Goal: Book appointment/travel/reservation

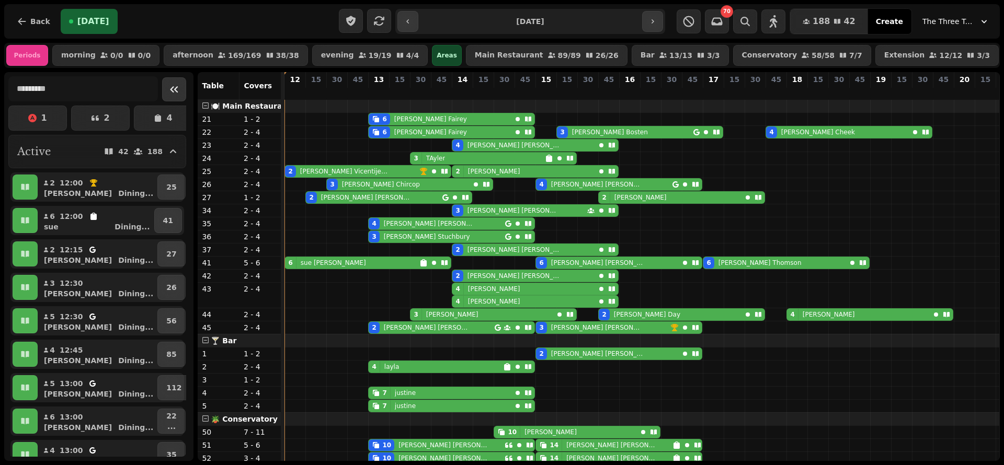
click at [170, 93] on icon "Collapse sidebar" at bounding box center [174, 89] width 8 height 6
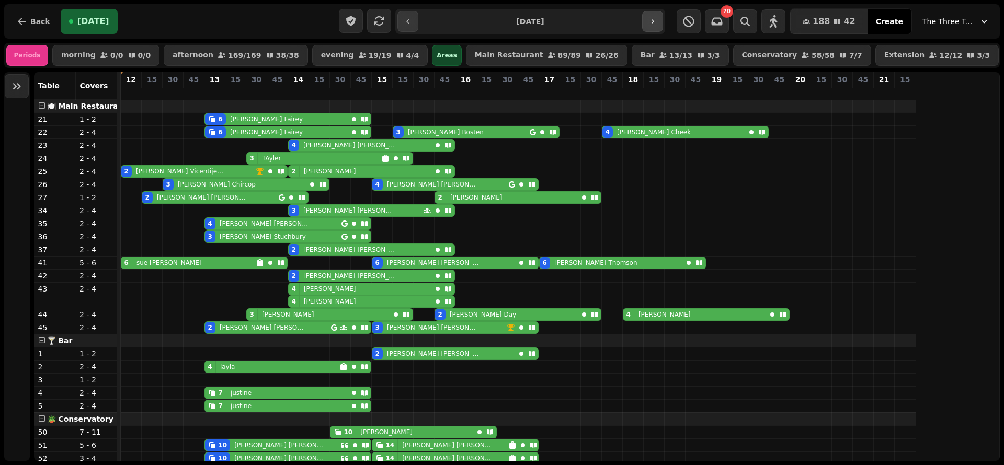
click at [651, 19] on icon "button" at bounding box center [652, 21] width 8 height 8
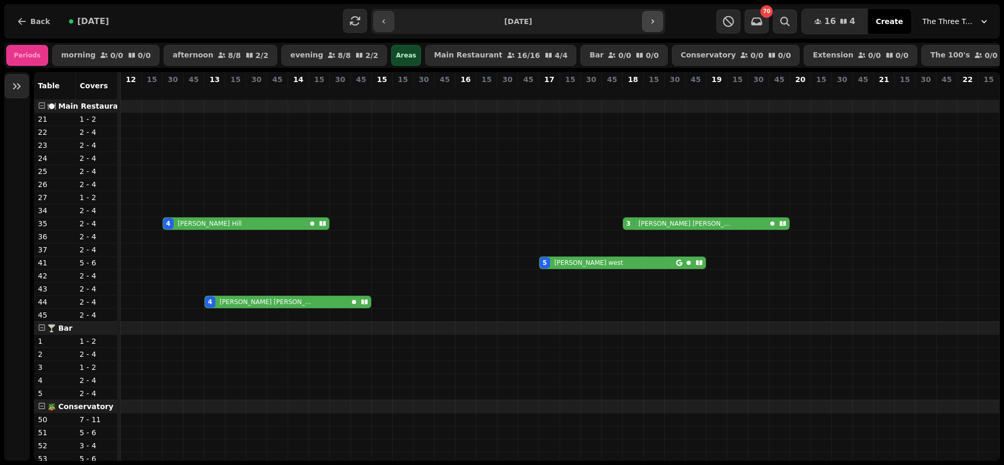
click at [651, 19] on icon "button" at bounding box center [652, 21] width 8 height 8
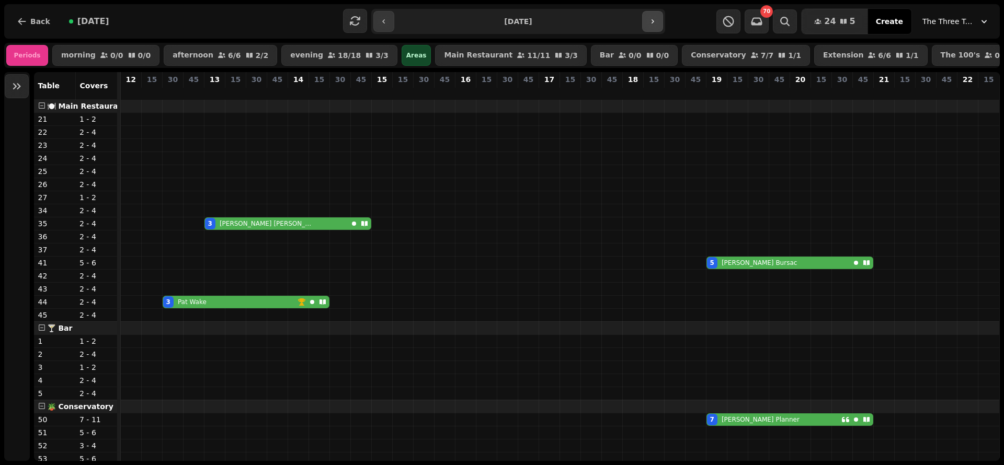
click at [651, 19] on icon "button" at bounding box center [652, 21] width 8 height 8
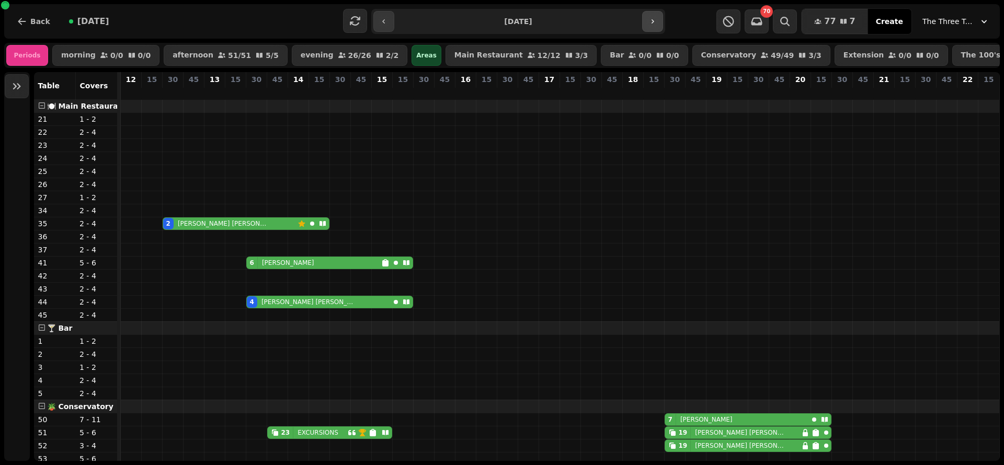
click at [651, 19] on icon "button" at bounding box center [652, 21] width 8 height 8
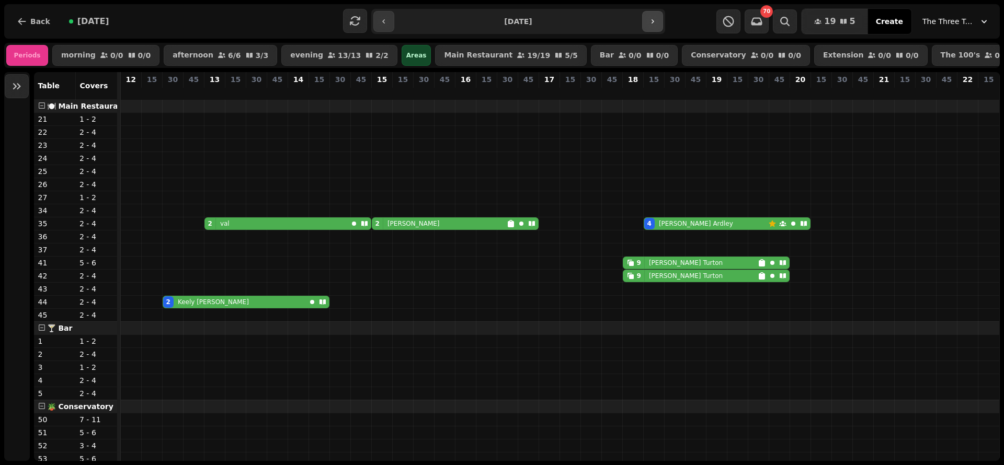
click at [651, 19] on icon "button" at bounding box center [652, 21] width 8 height 8
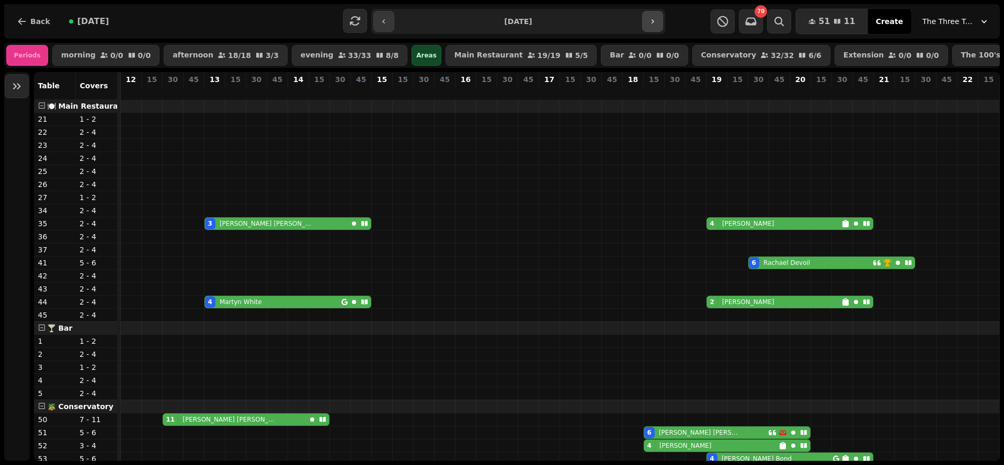
click at [651, 19] on icon "button" at bounding box center [652, 21] width 8 height 8
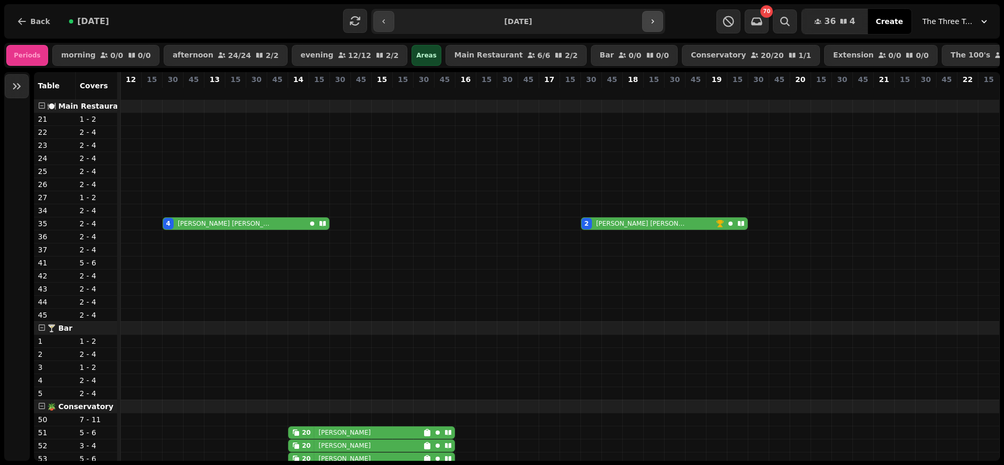
click at [651, 19] on icon "button" at bounding box center [652, 21] width 8 height 8
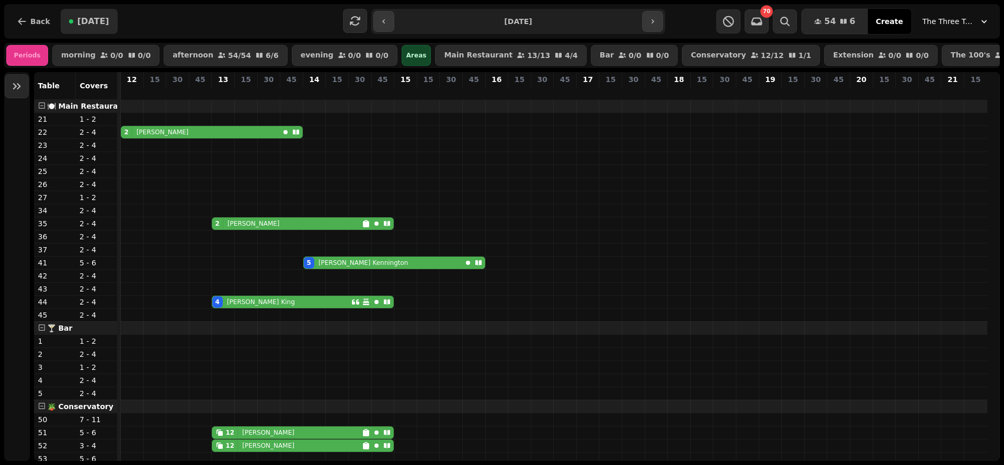
click at [88, 24] on span "[DATE]" at bounding box center [93, 21] width 32 height 8
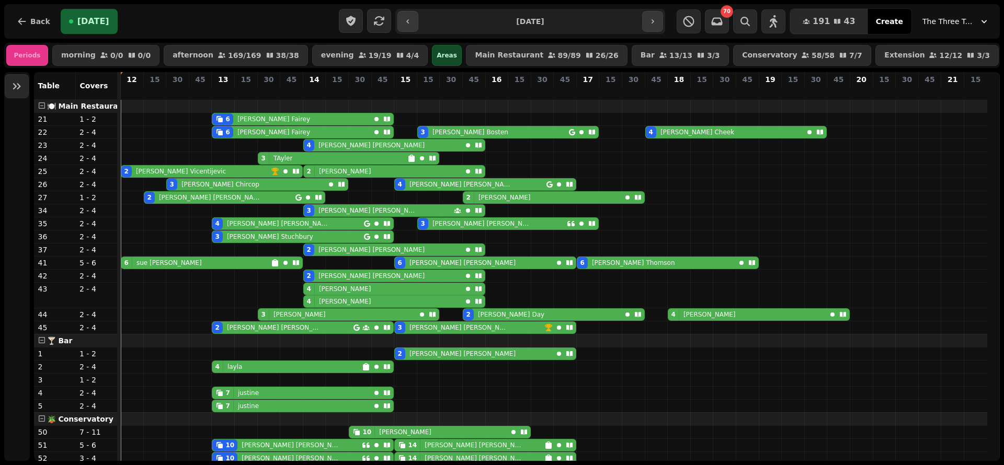
type input "**********"
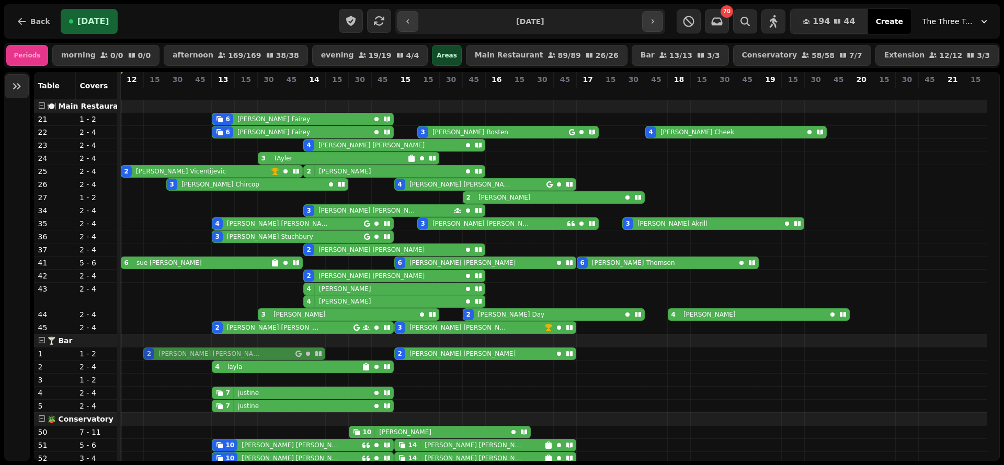
drag, startPoint x: 149, startPoint y: 210, endPoint x: 154, endPoint y: 363, distance: 152.7
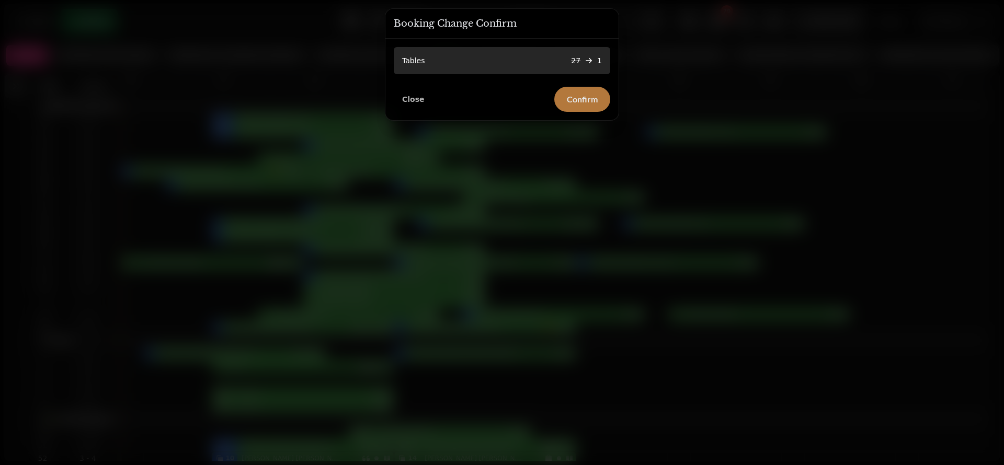
click at [585, 102] on span "Confirm" at bounding box center [582, 99] width 31 height 8
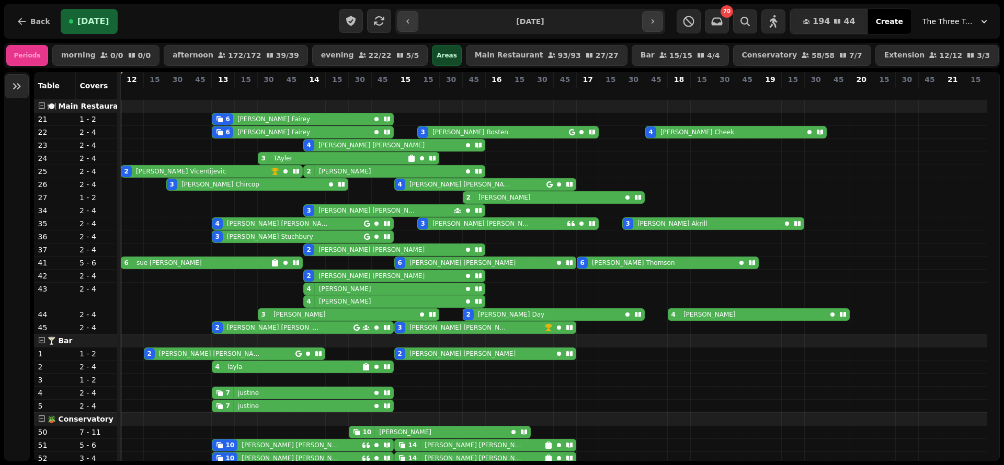
click at [370, 164] on div "3 TAyler" at bounding box center [332, 158] width 149 height 11
select select "**********"
select select "*"
select select "****"
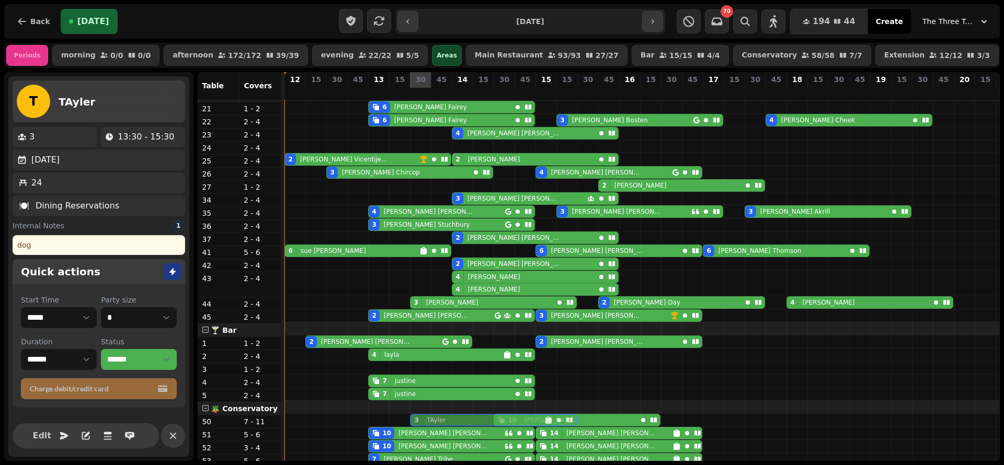
scroll to position [15, 0]
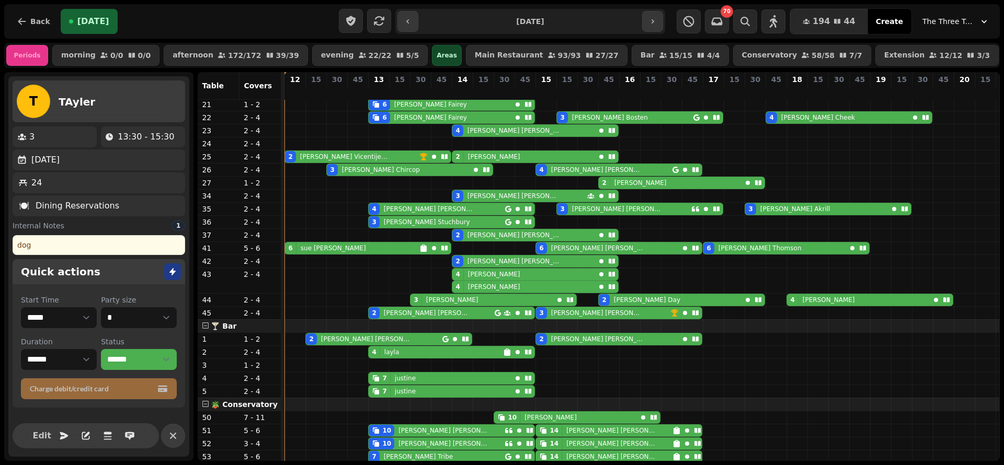
drag, startPoint x: 415, startPoint y: 169, endPoint x: 369, endPoint y: -68, distance: 241.7
click at [369, 0] on html "**********" at bounding box center [502, 232] width 1004 height 465
drag, startPoint x: 417, startPoint y: 151, endPoint x: 416, endPoint y: 364, distance: 213.8
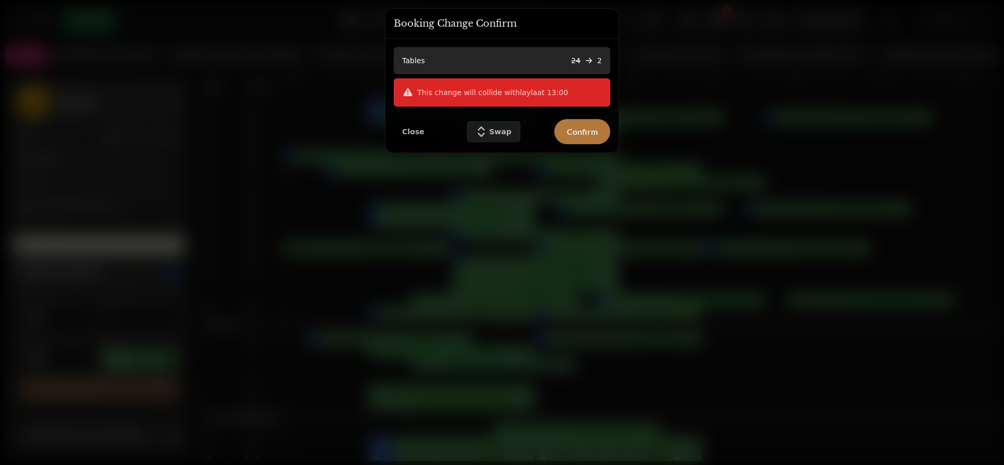
click at [574, 143] on button "Confirm" at bounding box center [582, 131] width 56 height 25
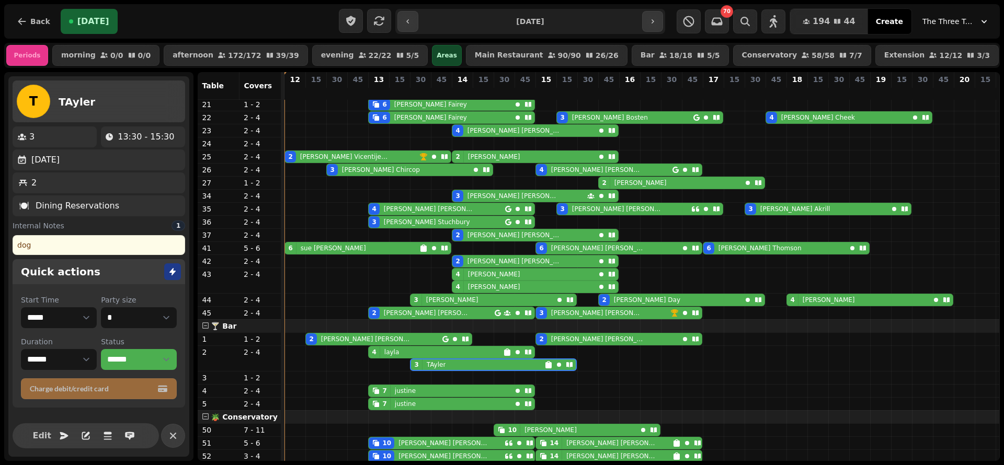
click at [538, 280] on div "4 [PERSON_NAME]" at bounding box center [523, 274] width 143 height 11
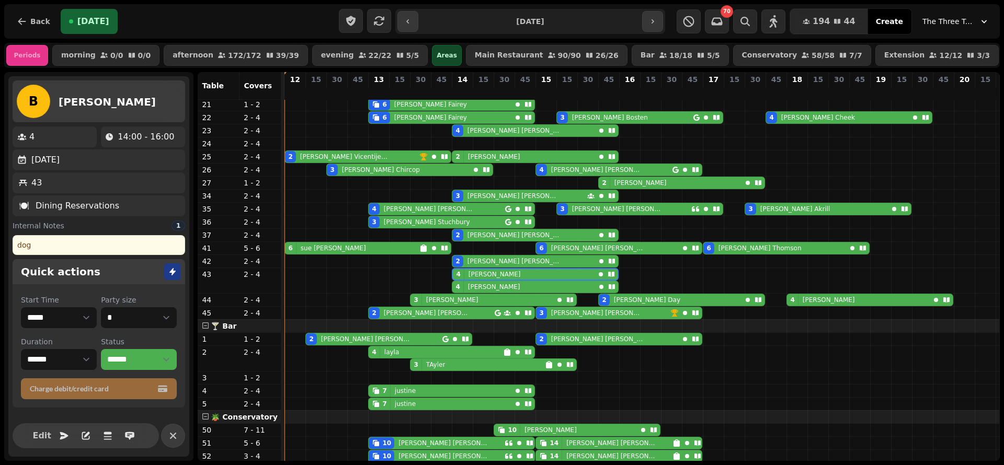
scroll to position [15, 92]
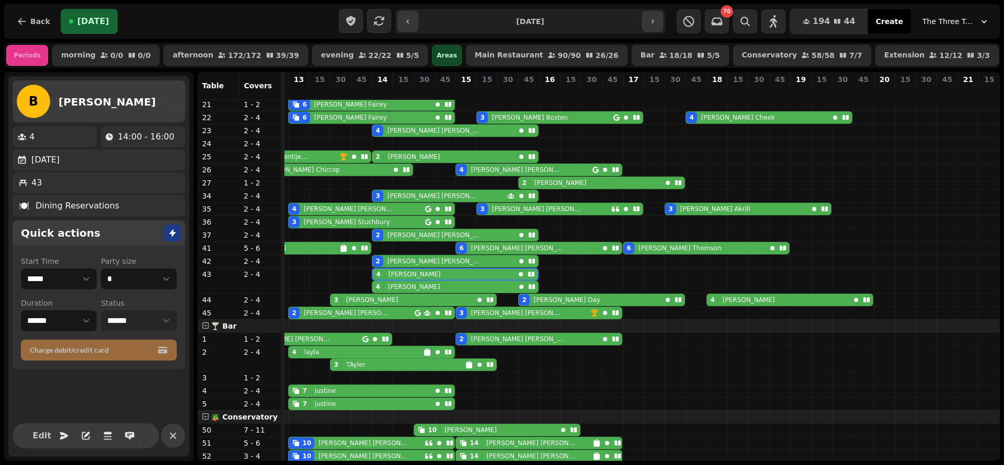
click at [131, 331] on select "**********" at bounding box center [139, 320] width 76 height 21
select select "*********"
click at [101, 319] on select "**********" at bounding box center [139, 320] width 76 height 21
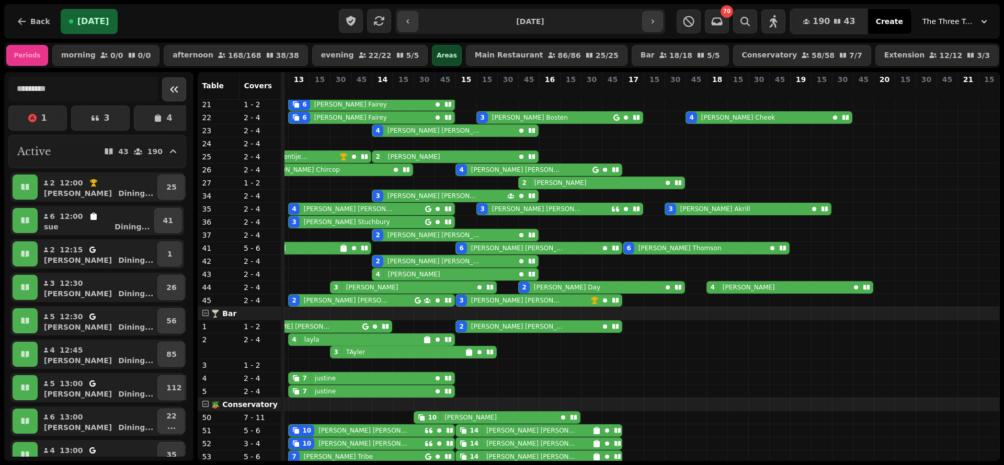
click at [168, 96] on icon "Collapse sidebar" at bounding box center [174, 89] width 13 height 13
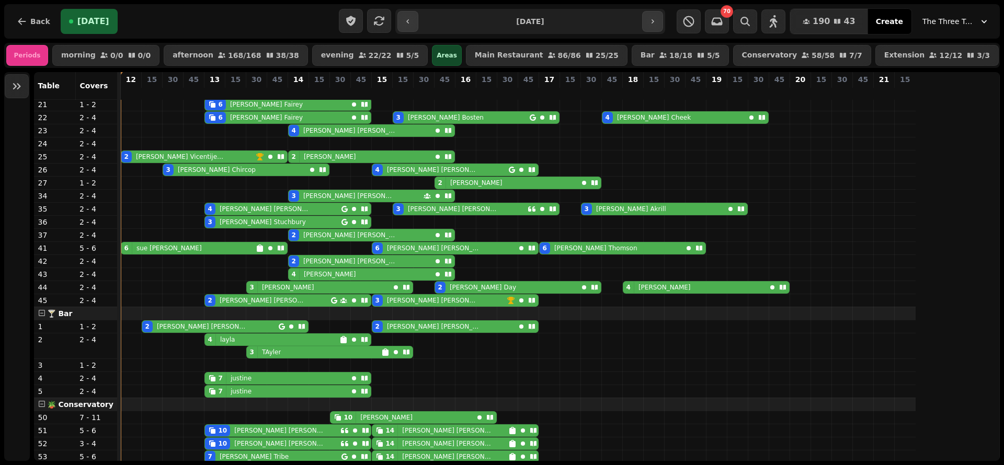
scroll to position [15, 0]
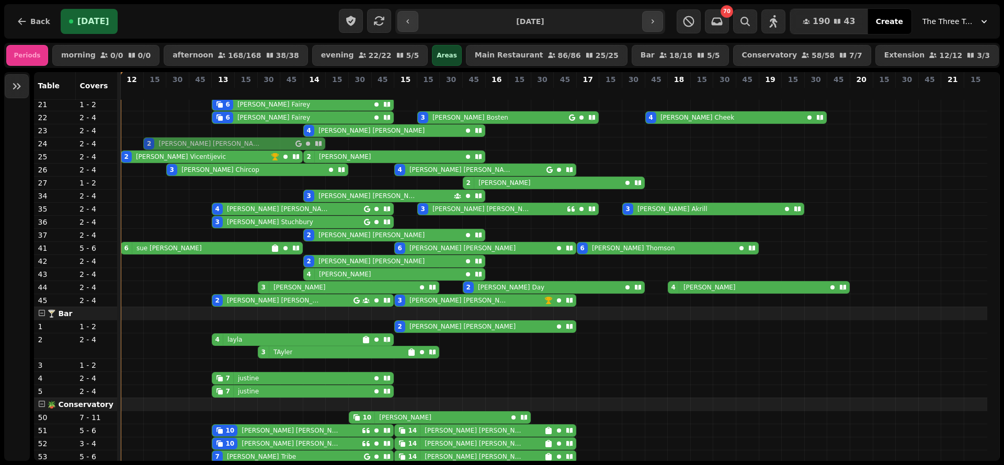
drag, startPoint x: 149, startPoint y: 330, endPoint x: 149, endPoint y: 152, distance: 178.2
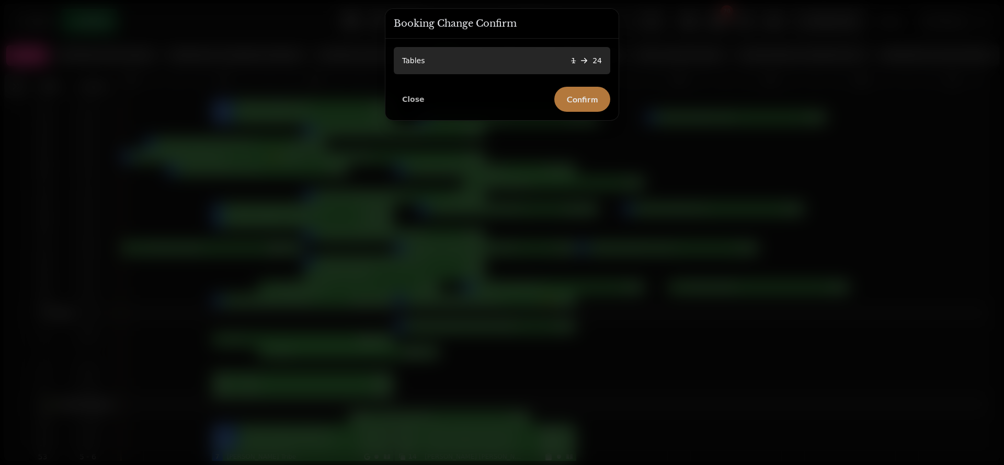
click at [570, 91] on button "Confirm" at bounding box center [582, 99] width 56 height 25
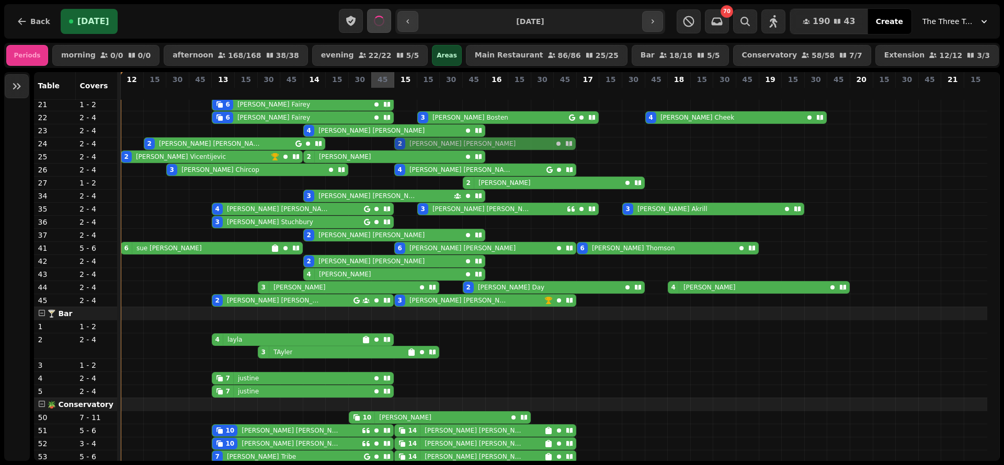
drag, startPoint x: 398, startPoint y: 336, endPoint x: 393, endPoint y: 157, distance: 178.8
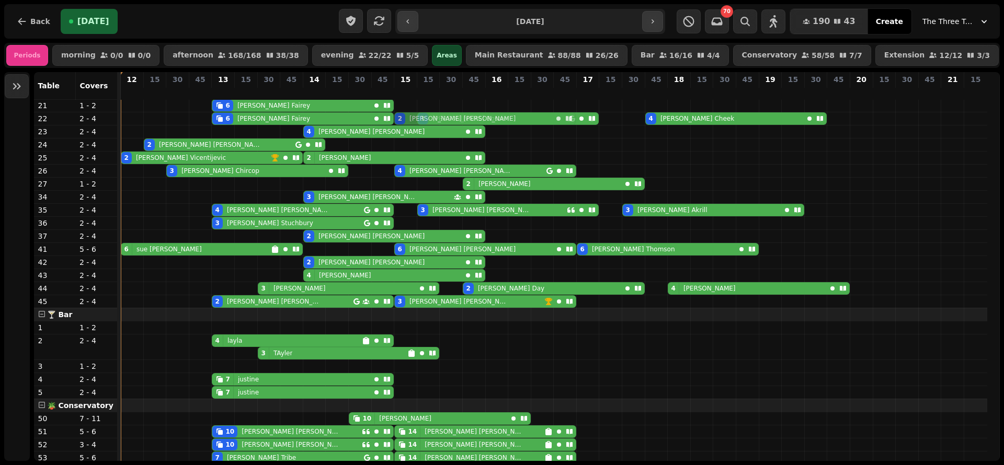
scroll to position [13, 0]
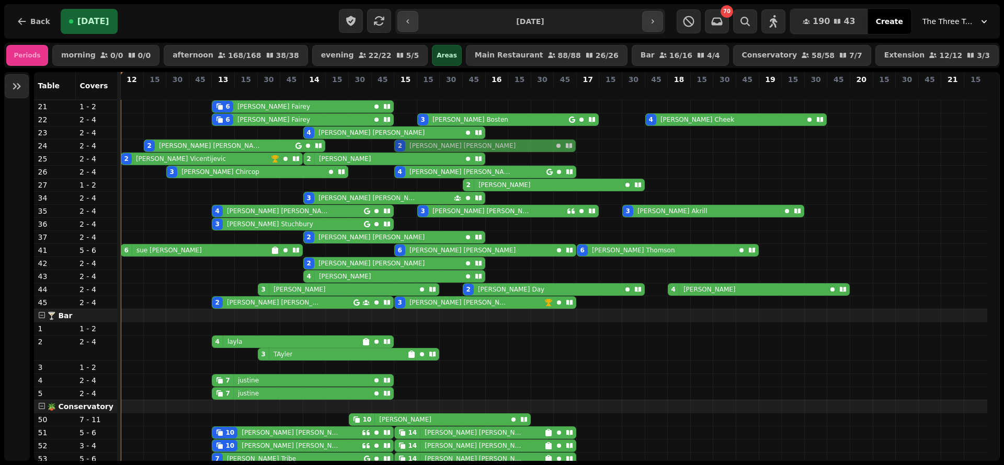
drag, startPoint x: 404, startPoint y: 335, endPoint x: 410, endPoint y: 151, distance: 184.1
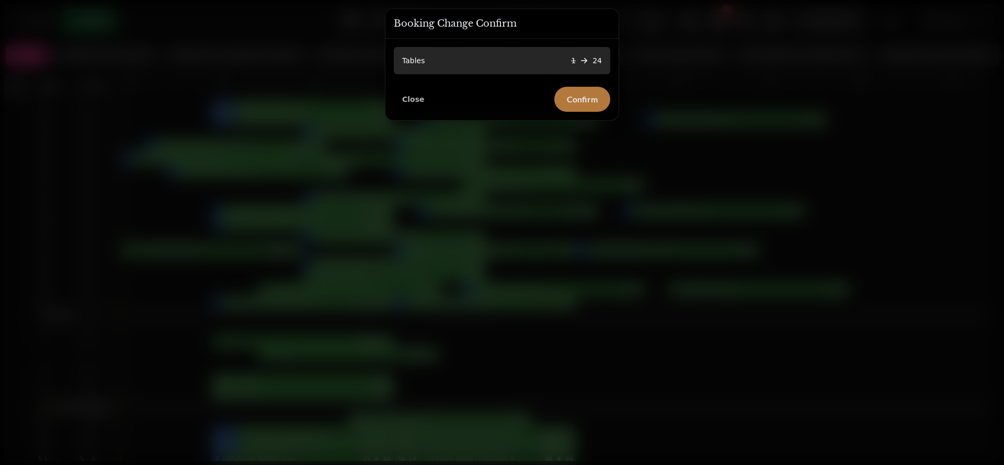
click at [582, 87] on button "Confirm" at bounding box center [582, 99] width 56 height 25
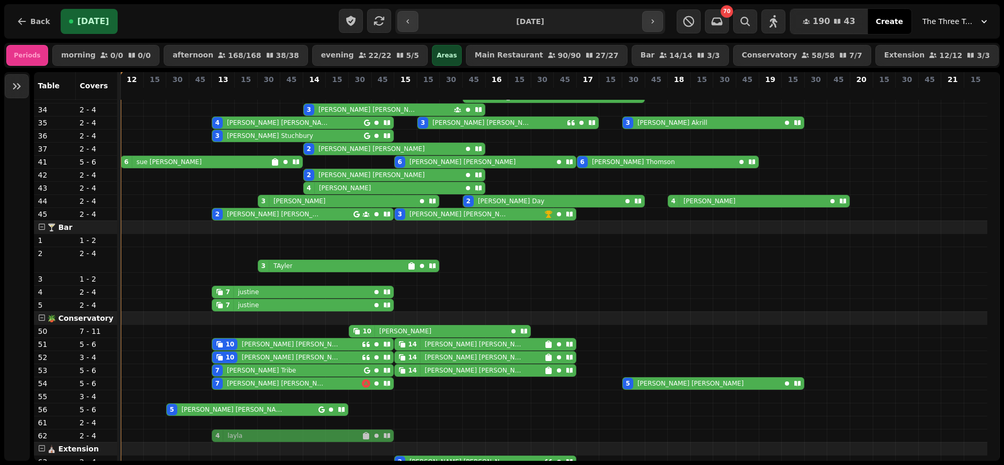
scroll to position [103, 0]
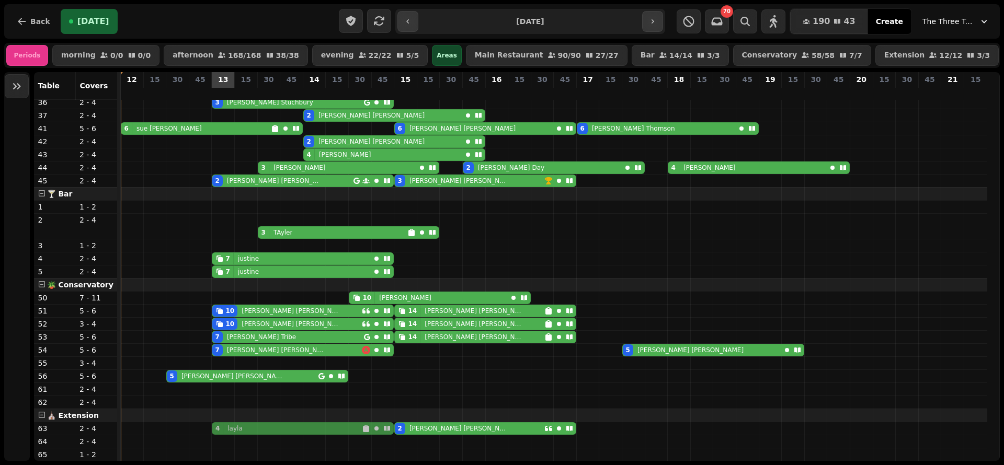
drag, startPoint x: 220, startPoint y: 349, endPoint x: 219, endPoint y: 430, distance: 81.0
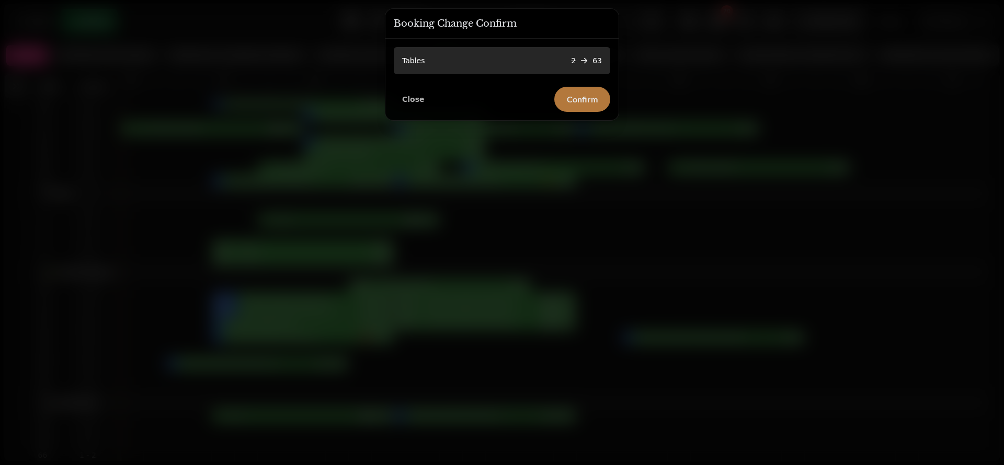
click at [572, 101] on span "Confirm" at bounding box center [582, 99] width 31 height 8
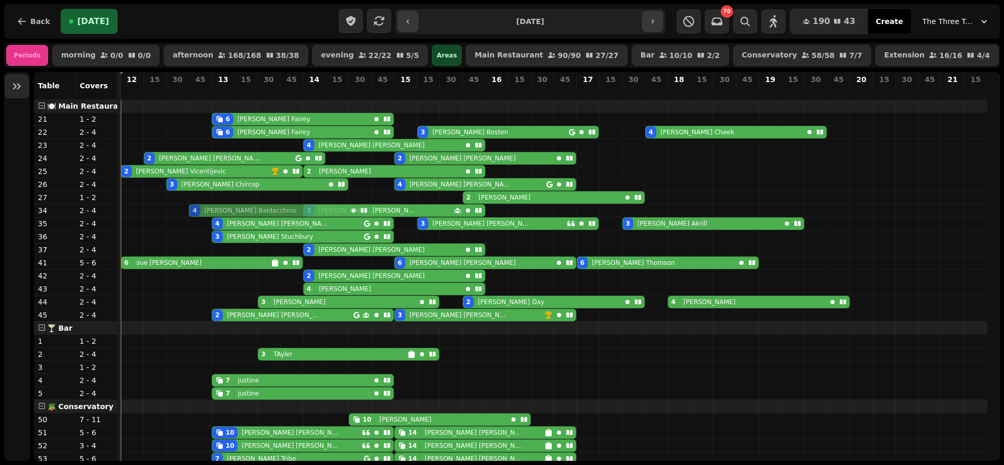
drag, startPoint x: 195, startPoint y: 290, endPoint x: 202, endPoint y: 220, distance: 70.4
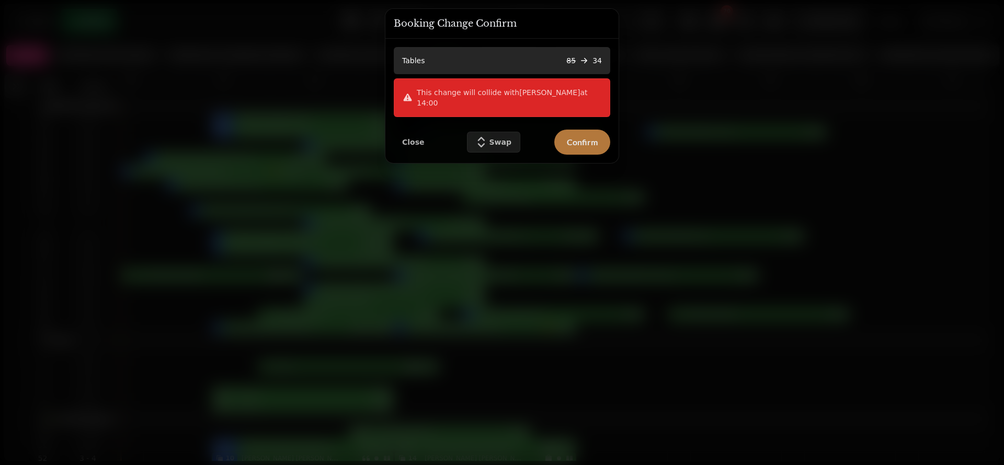
click at [590, 130] on button "Confirm" at bounding box center [582, 142] width 56 height 25
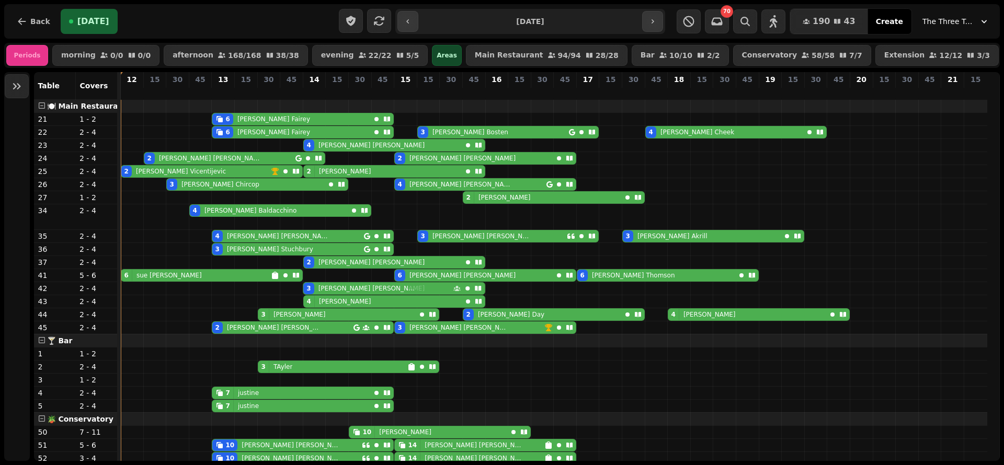
drag, startPoint x: 309, startPoint y: 232, endPoint x: 314, endPoint y: 301, distance: 68.6
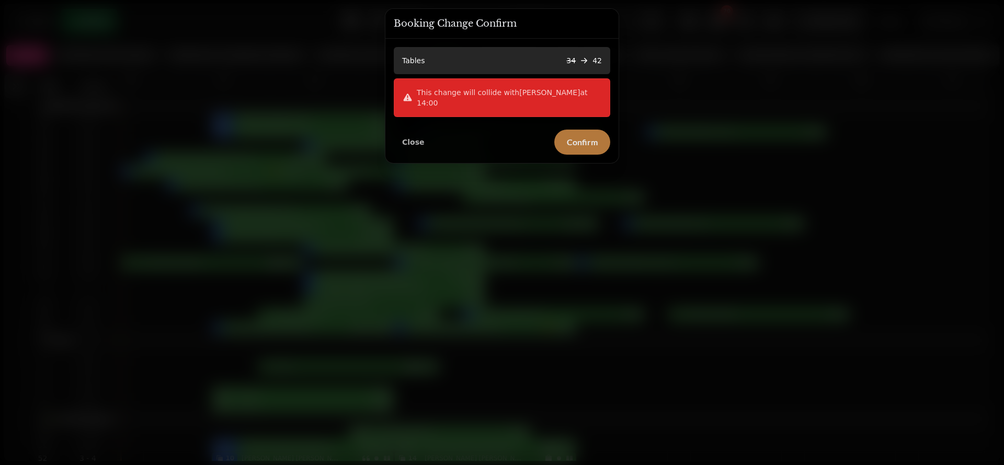
click at [576, 138] on span "Confirm" at bounding box center [582, 142] width 31 height 8
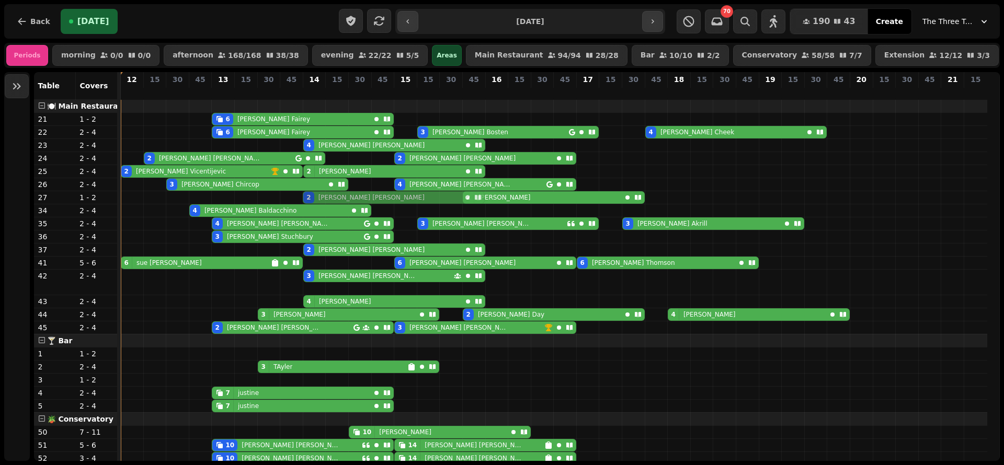
drag, startPoint x: 308, startPoint y: 297, endPoint x: 313, endPoint y: 211, distance: 85.9
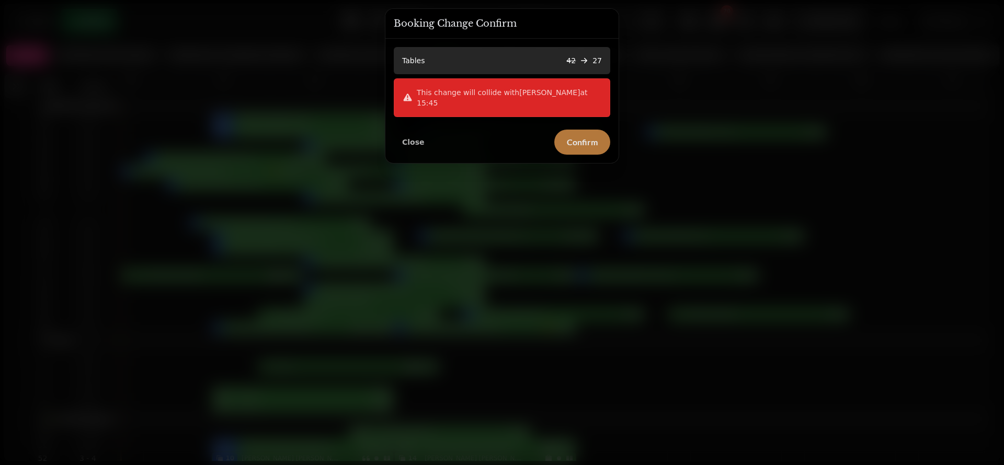
click at [573, 142] on button "Confirm" at bounding box center [582, 142] width 56 height 25
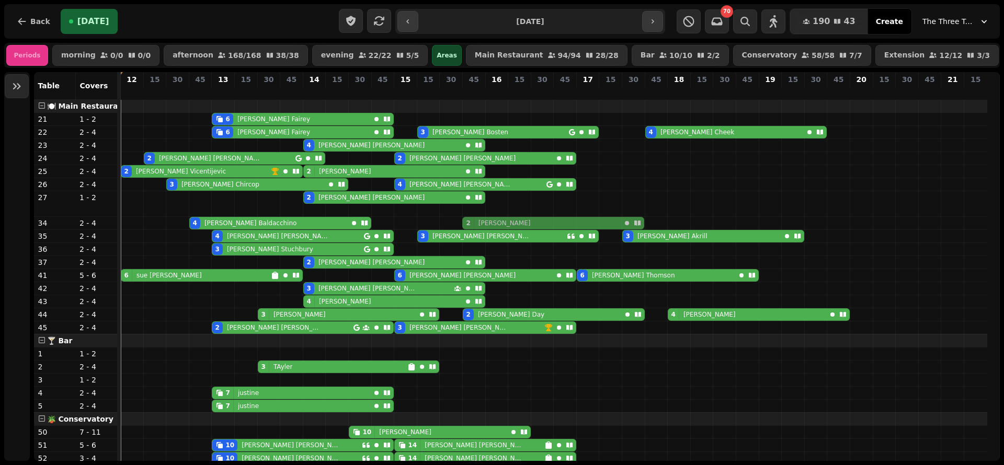
drag, startPoint x: 471, startPoint y: 217, endPoint x: 467, endPoint y: 236, distance: 19.2
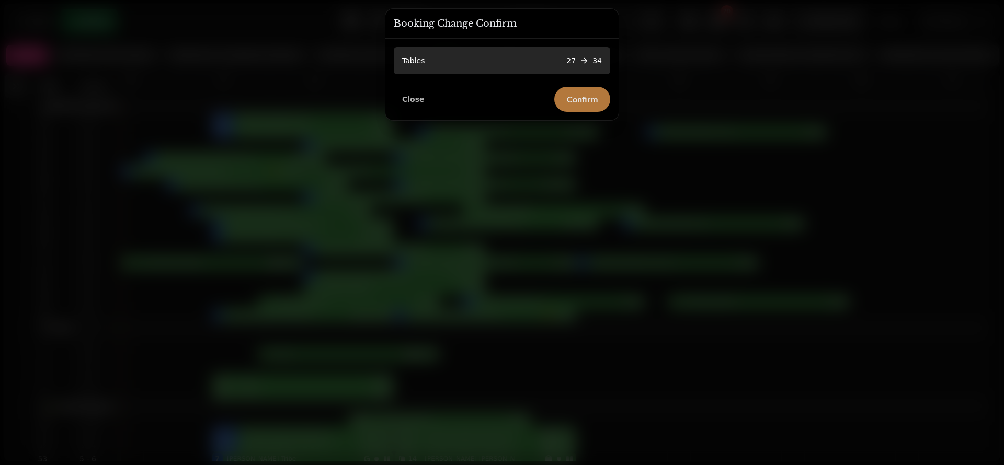
click at [591, 96] on span "Confirm" at bounding box center [582, 99] width 31 height 8
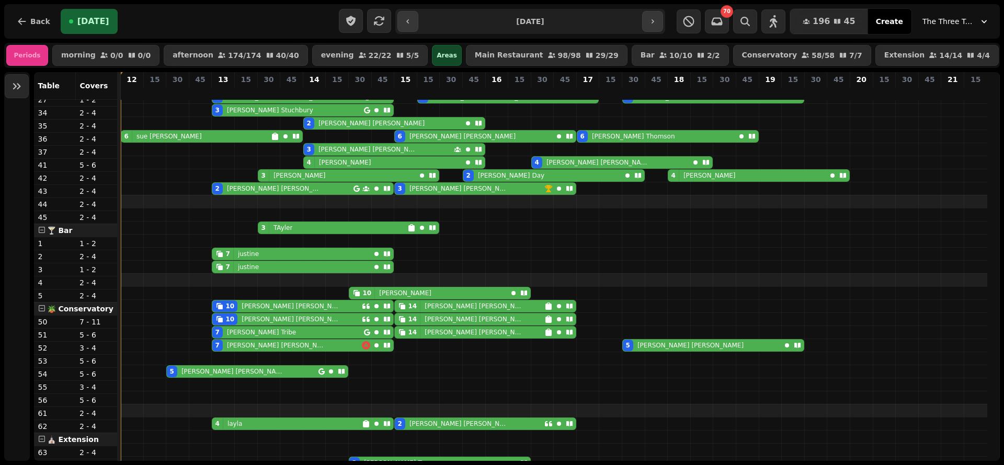
scroll to position [132, 0]
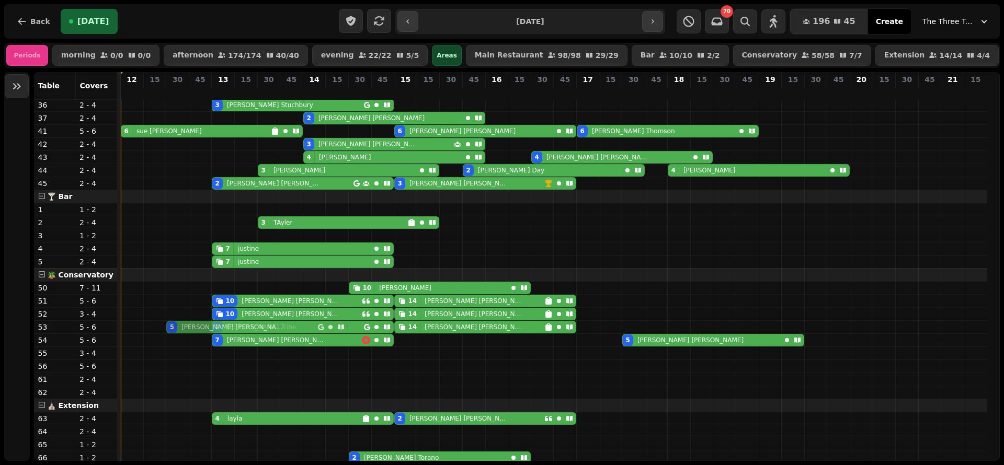
drag, startPoint x: 169, startPoint y: 373, endPoint x: 170, endPoint y: 339, distance: 34.0
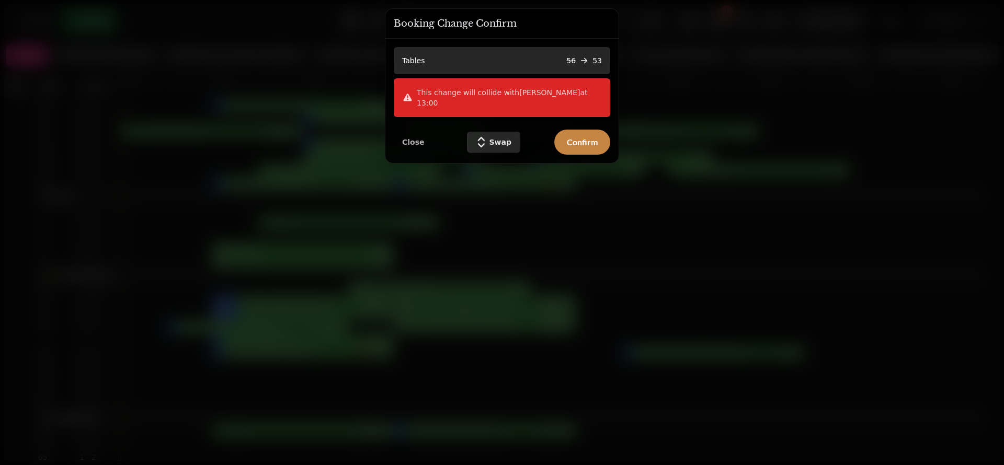
click at [480, 137] on icon "submit" at bounding box center [481, 142] width 10 height 10
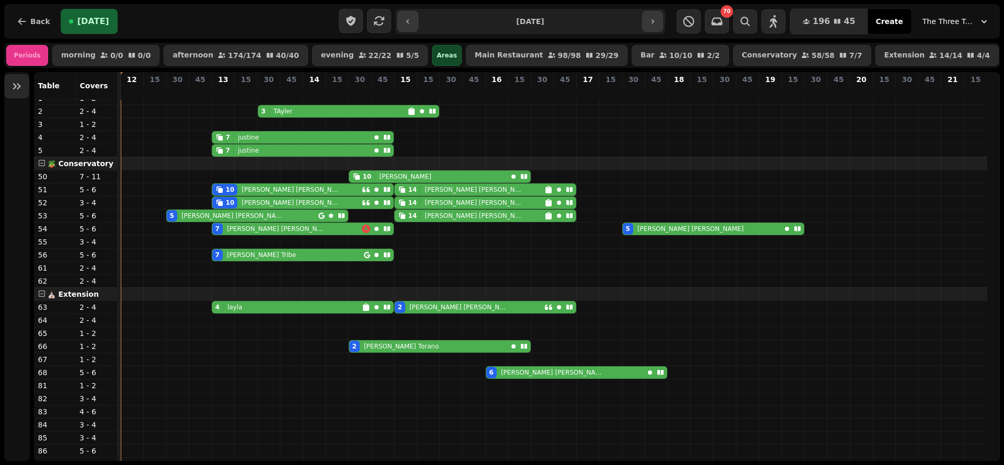
scroll to position [254, 0]
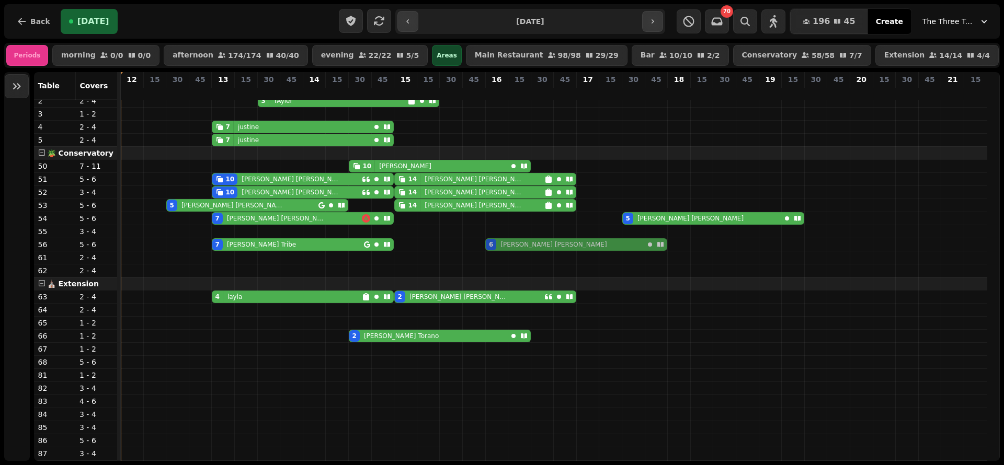
drag, startPoint x: 494, startPoint y: 371, endPoint x: 500, endPoint y: 256, distance: 115.1
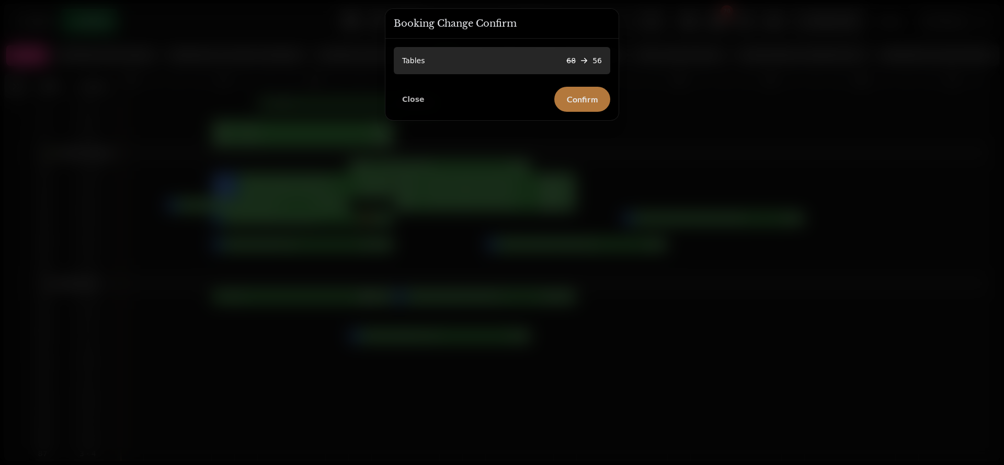
click at [580, 95] on span "Confirm" at bounding box center [582, 99] width 31 height 8
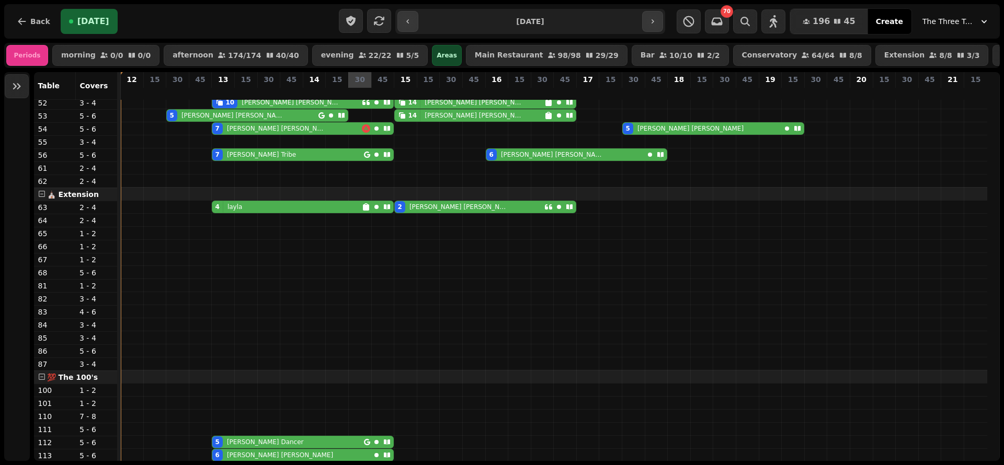
scroll to position [345, 0]
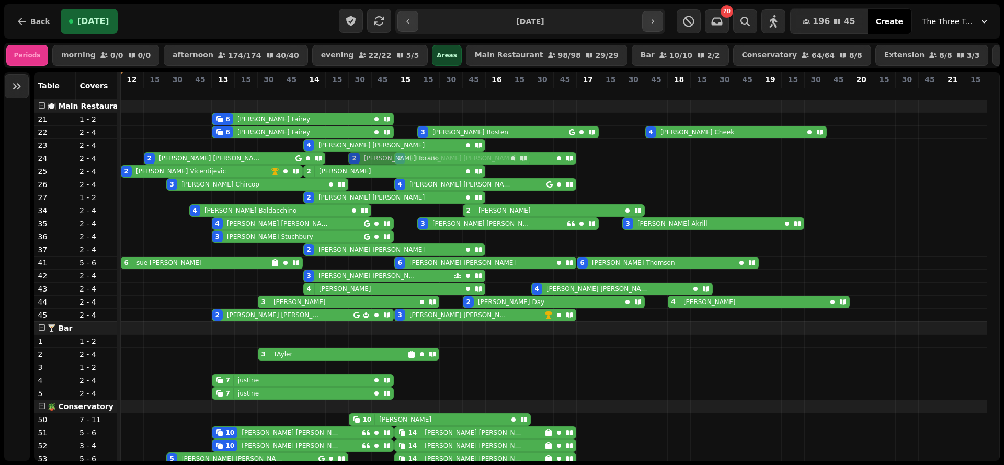
drag, startPoint x: 358, startPoint y: 342, endPoint x: 360, endPoint y: 163, distance: 179.3
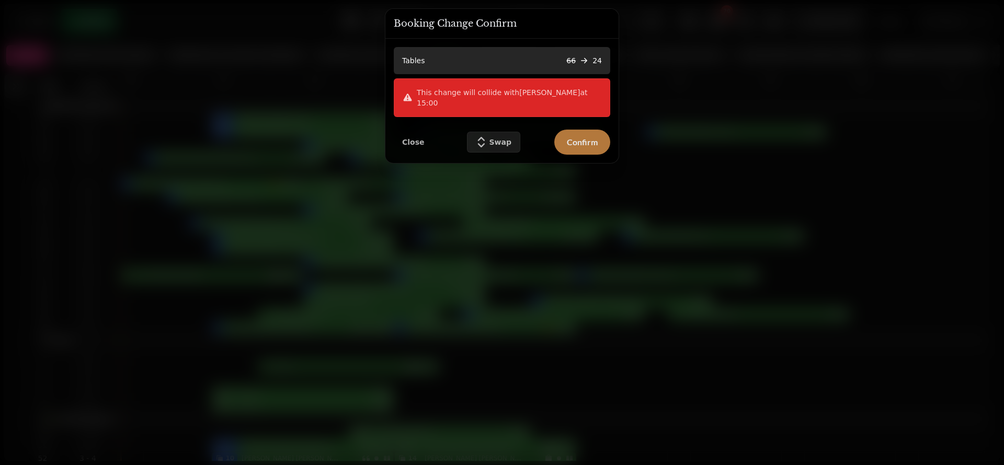
click at [596, 138] on span "Confirm" at bounding box center [582, 142] width 31 height 8
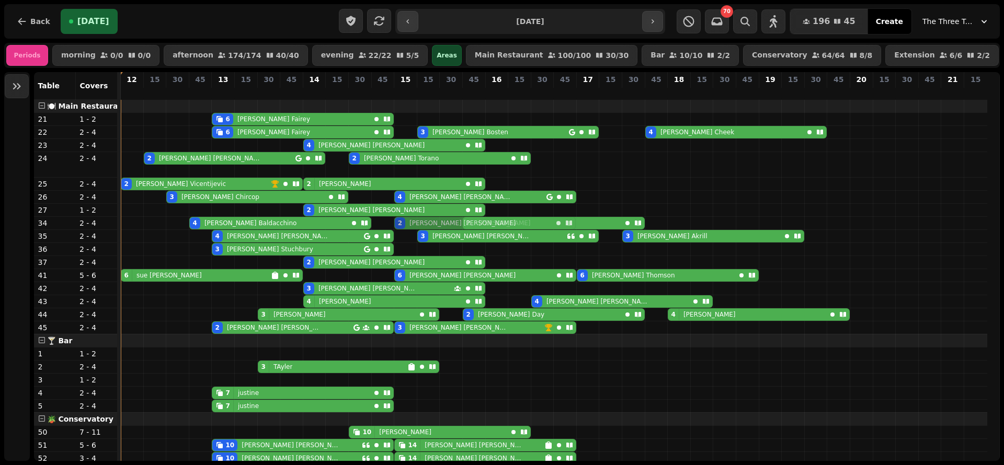
drag, startPoint x: 399, startPoint y: 177, endPoint x: 403, endPoint y: 225, distance: 48.2
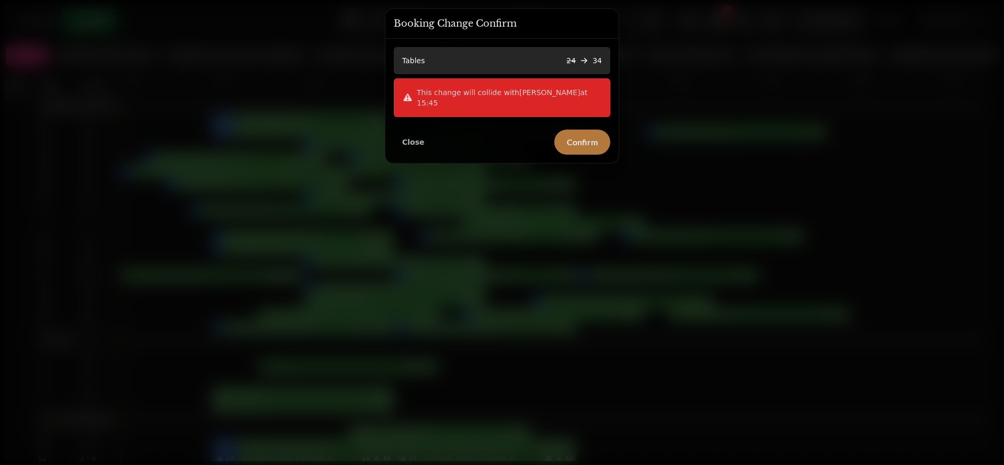
click at [589, 138] on span "Confirm" at bounding box center [582, 142] width 31 height 8
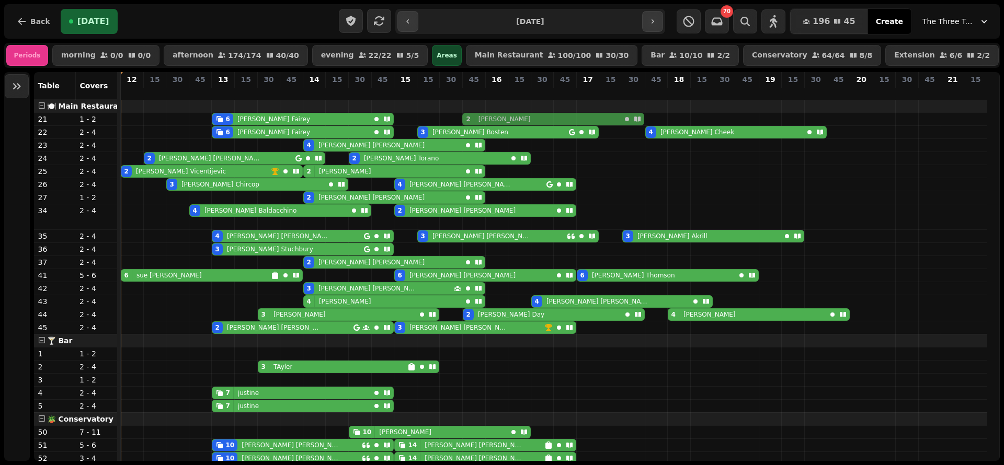
drag, startPoint x: 471, startPoint y: 232, endPoint x: 471, endPoint y: 122, distance: 110.3
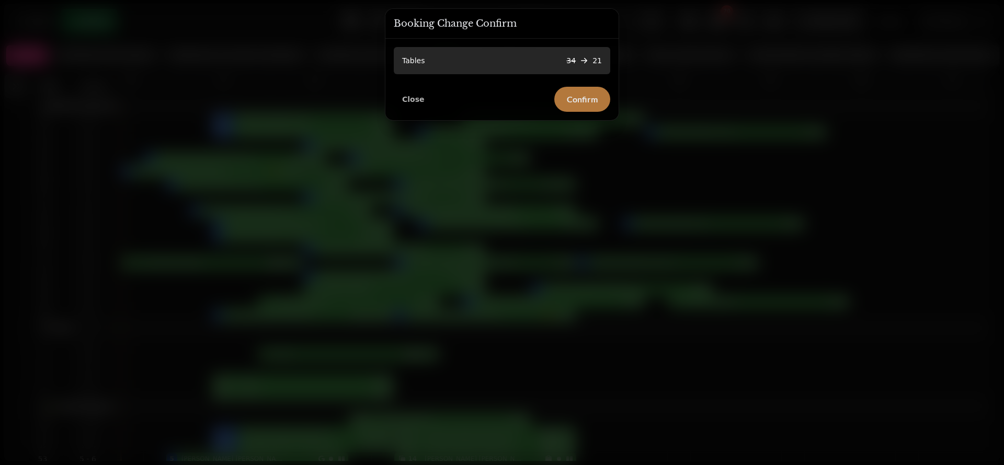
click at [599, 97] on button "Confirm" at bounding box center [582, 99] width 56 height 25
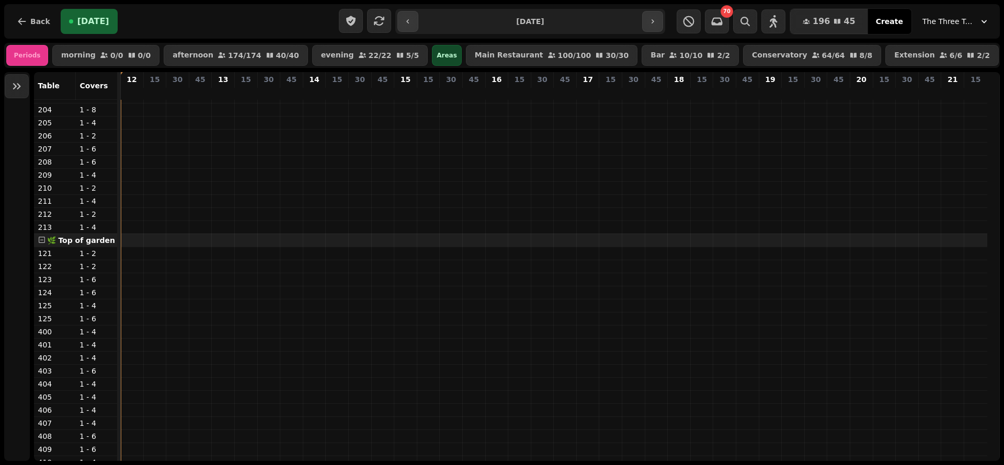
scroll to position [213, 0]
